Goal: Task Accomplishment & Management: Manage account settings

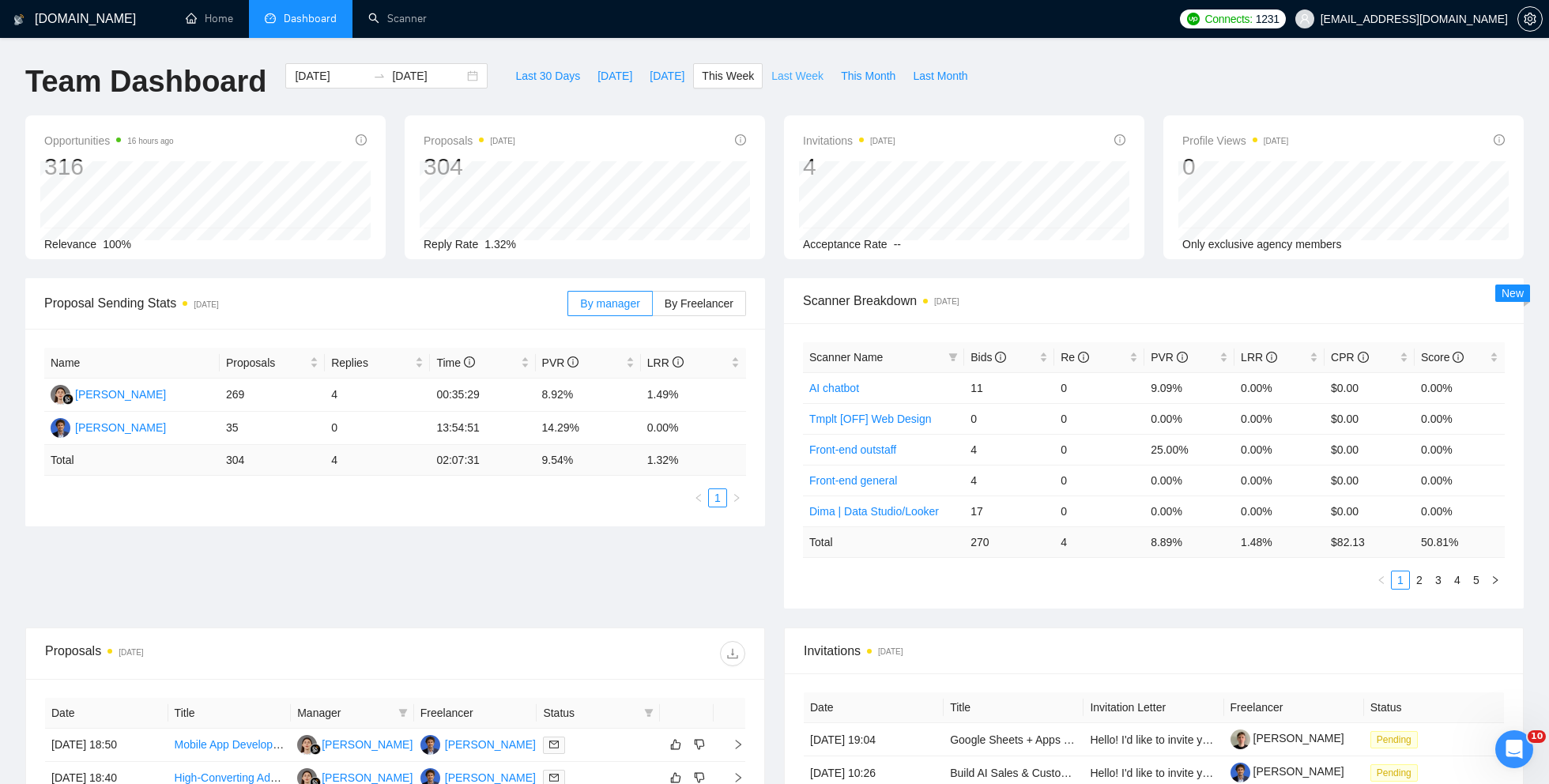
click at [801, 76] on span "Last Week" at bounding box center [797, 76] width 52 height 17
drag, startPoint x: 218, startPoint y: 390, endPoint x: 262, endPoint y: 391, distance: 44.0
click at [262, 391] on tr "Karolina [STREET_ADDRESS] 4 00:34:58 9.45% 1.45%" at bounding box center [395, 395] width 702 height 33
click at [266, 400] on td "275" at bounding box center [272, 395] width 105 height 33
drag, startPoint x: 251, startPoint y: 396, endPoint x: 218, endPoint y: 395, distance: 33.0
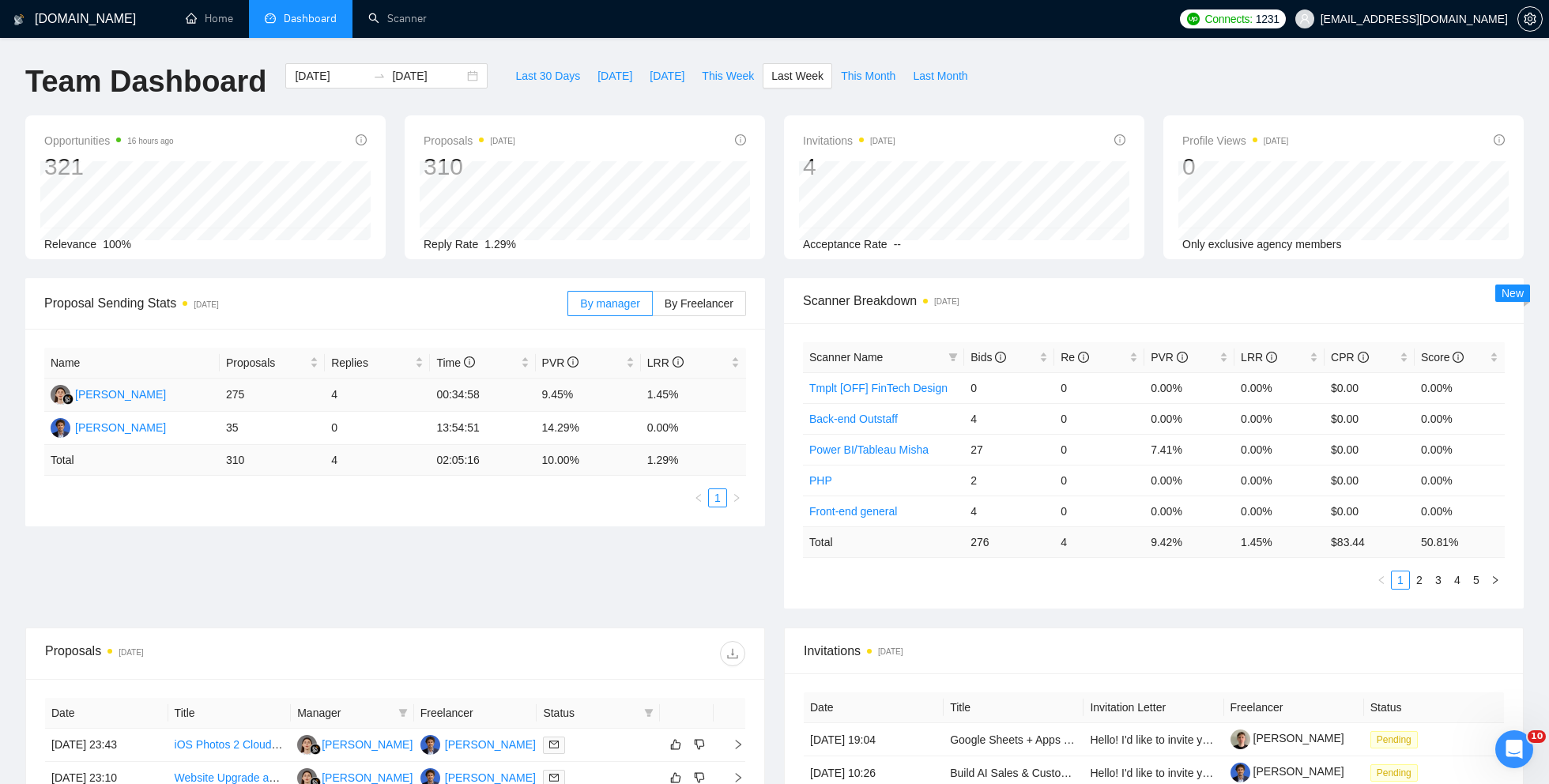
click at [218, 395] on tr "Karolina [STREET_ADDRESS] 4 00:34:58 9.45% 1.45%" at bounding box center [395, 395] width 702 height 33
drag, startPoint x: 222, startPoint y: 424, endPoint x: 245, endPoint y: 426, distance: 23.1
click at [245, 426] on td "35" at bounding box center [272, 429] width 105 height 33
drag, startPoint x: 540, startPoint y: 424, endPoint x: 596, endPoint y: 424, distance: 56.0
click at [597, 425] on td "14.29%" at bounding box center [588, 429] width 105 height 33
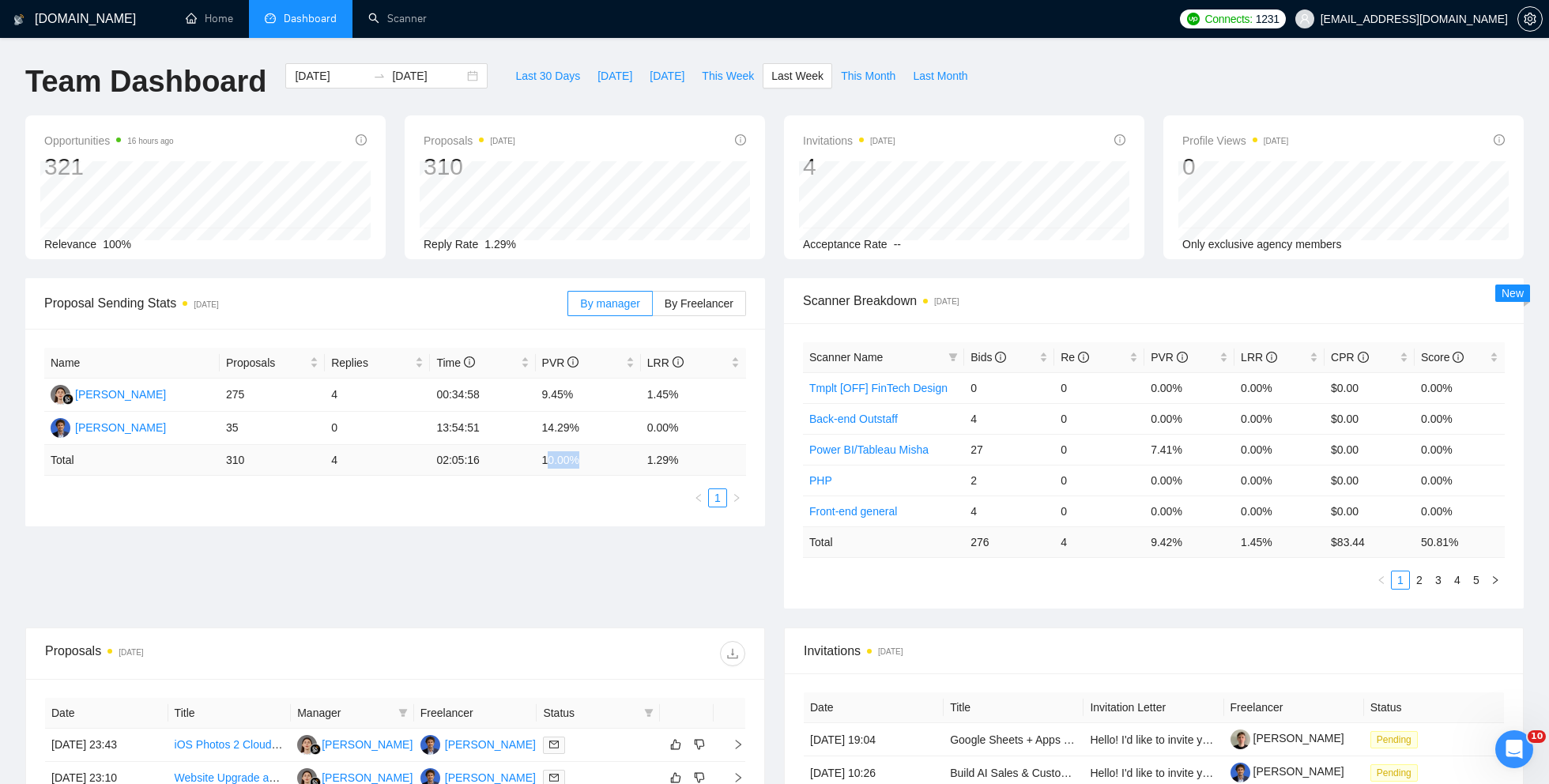
drag, startPoint x: 547, startPoint y: 459, endPoint x: 607, endPoint y: 461, distance: 60.0
click at [608, 462] on td "10.00 %" at bounding box center [588, 460] width 105 height 31
drag, startPoint x: 636, startPoint y: 462, endPoint x: 700, endPoint y: 462, distance: 64.0
click at [700, 463] on tr "Total 310 4 02:05:16 10.00 % 1.29 %" at bounding box center [395, 460] width 702 height 31
click at [616, 517] on div "Name Proposals Replies Time PVR LRR Karolina [STREET_ADDRESS] 4 00:34:58 9.45% …" at bounding box center [395, 428] width 740 height 198
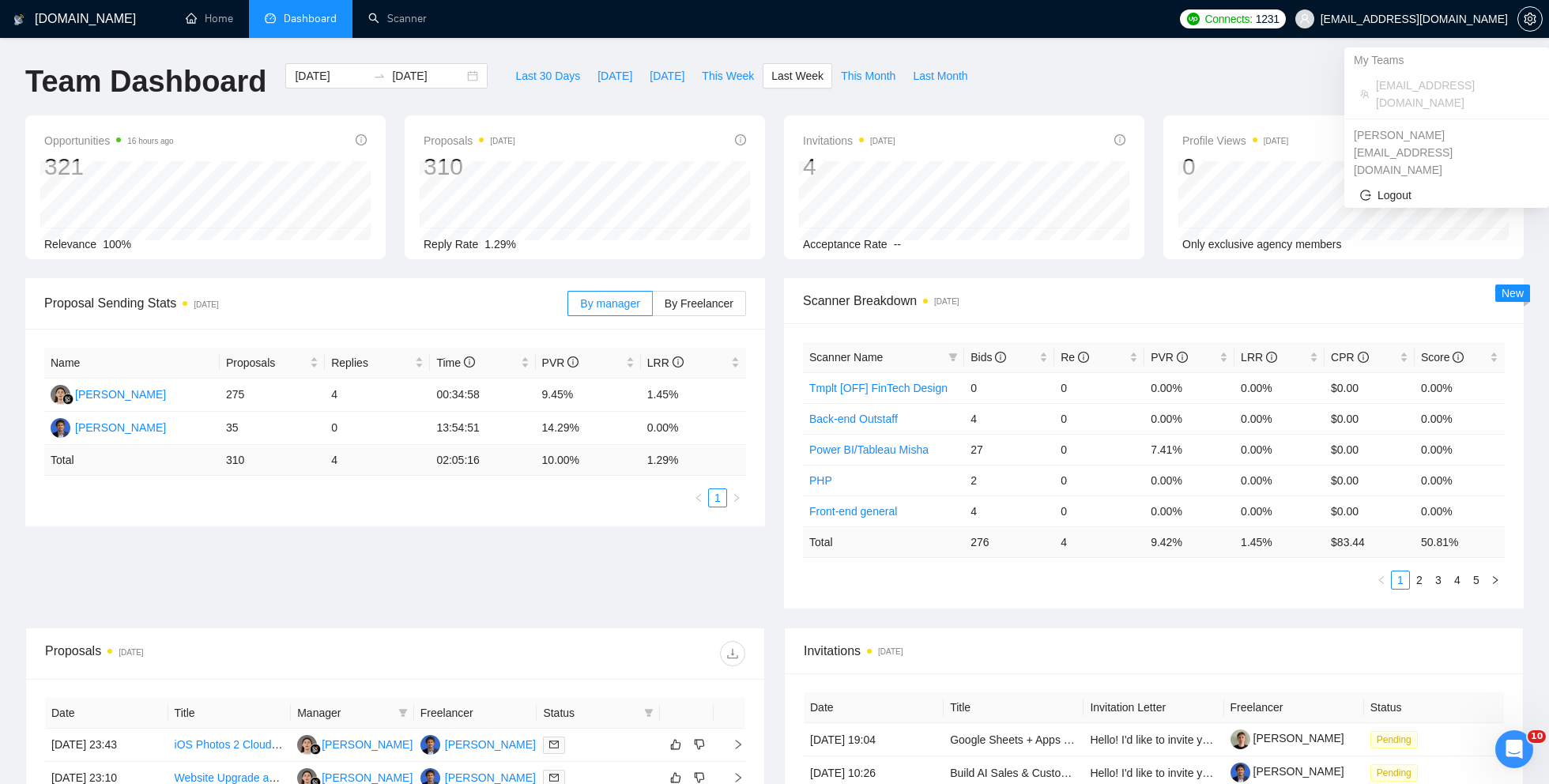
click at [1437, 26] on span "[EMAIL_ADDRESS][DOMAIN_NAME]" at bounding box center [1401, 18] width 232 height 51
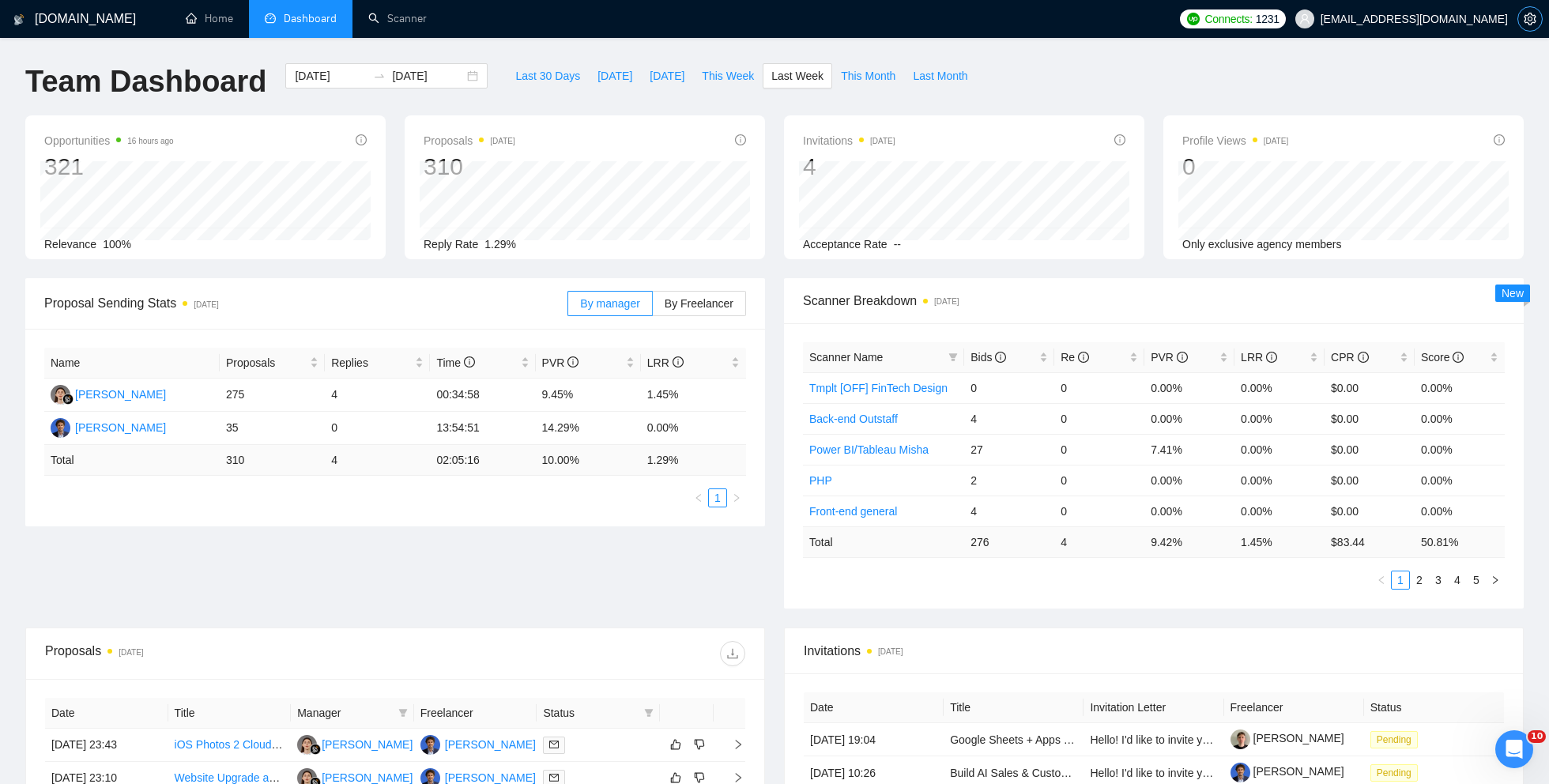
click at [1535, 23] on icon "setting" at bounding box center [1529, 18] width 12 height 12
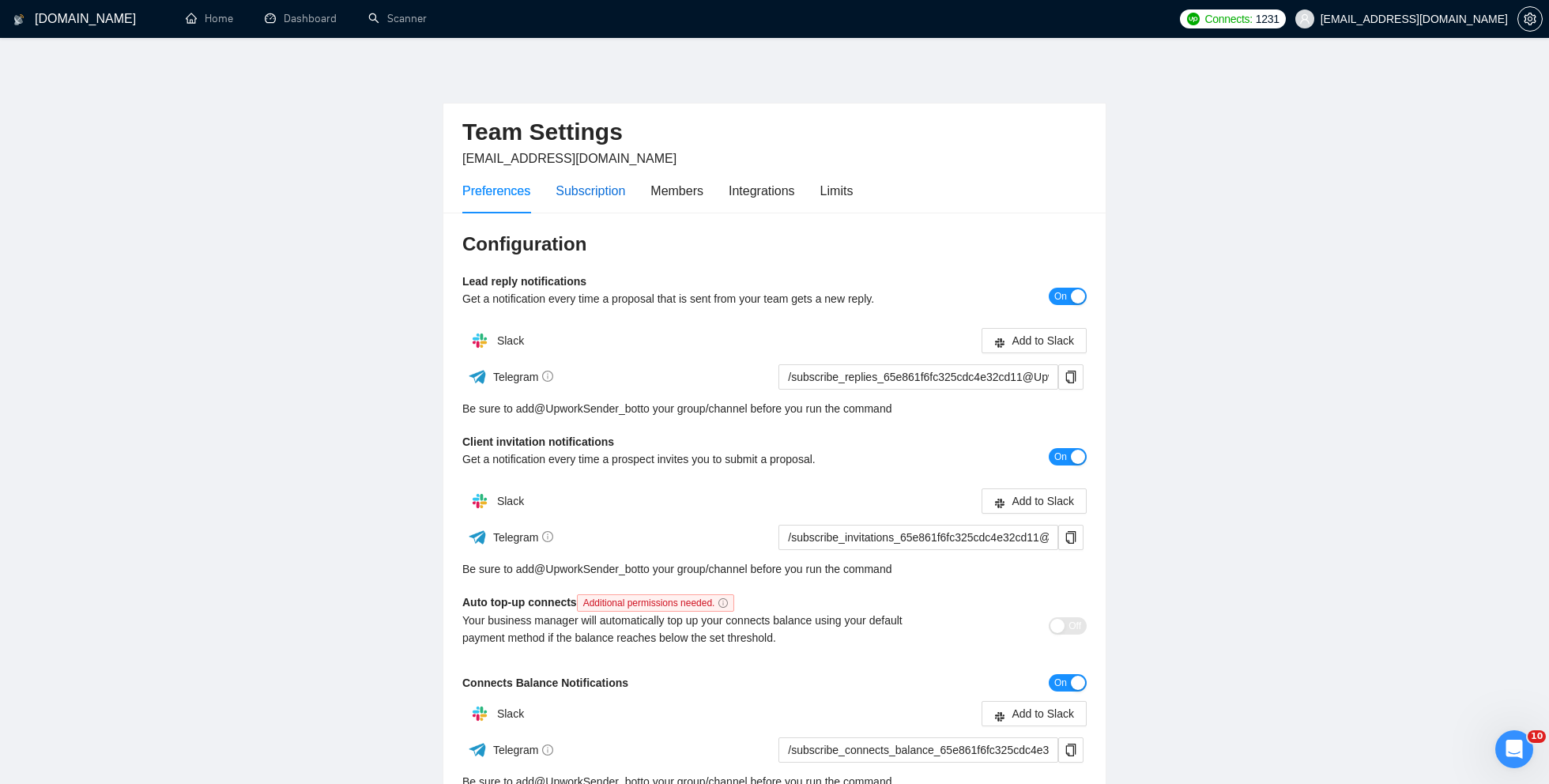
click at [608, 187] on div "Subscription" at bounding box center [591, 191] width 70 height 20
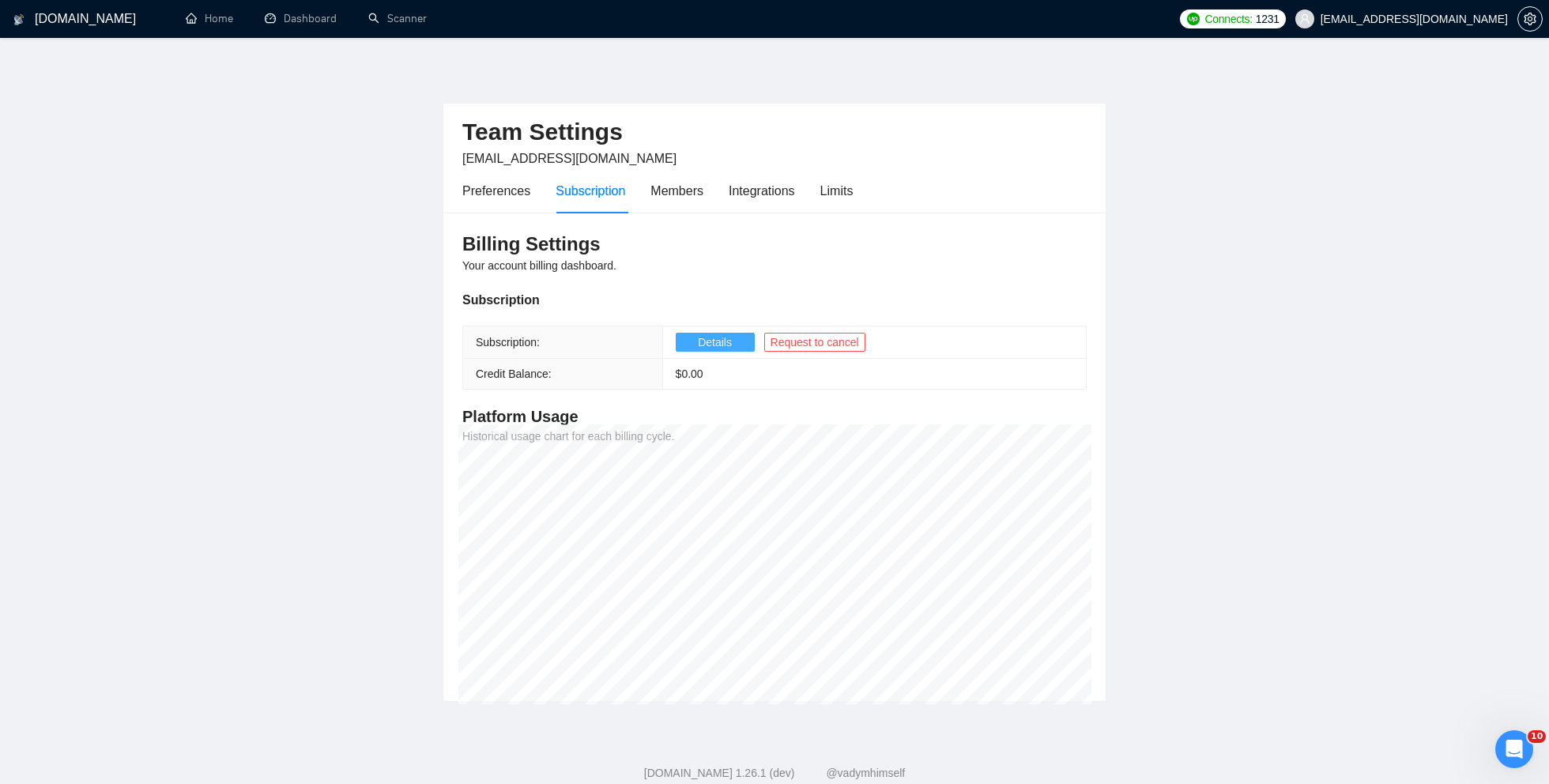
click at [723, 341] on span "Details" at bounding box center [714, 342] width 34 height 17
